Goal: Navigation & Orientation: Find specific page/section

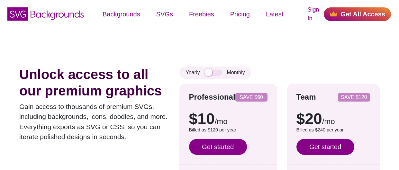
click at [160, 61] on div "Unlock access to all our premium graphics Gain access to thousands of premium S…" at bounding box center [199, 142] width 399 height 229
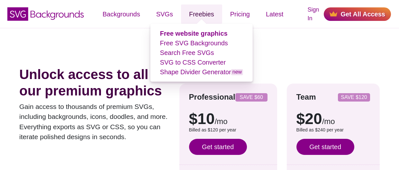
click at [213, 13] on link "Freebies" at bounding box center [201, 14] width 41 height 19
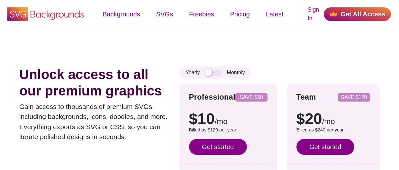
click at [59, 20] on icon "SVG Backgrounds Logo" at bounding box center [45, 13] width 78 height 15
